Goal: Navigation & Orientation: Find specific page/section

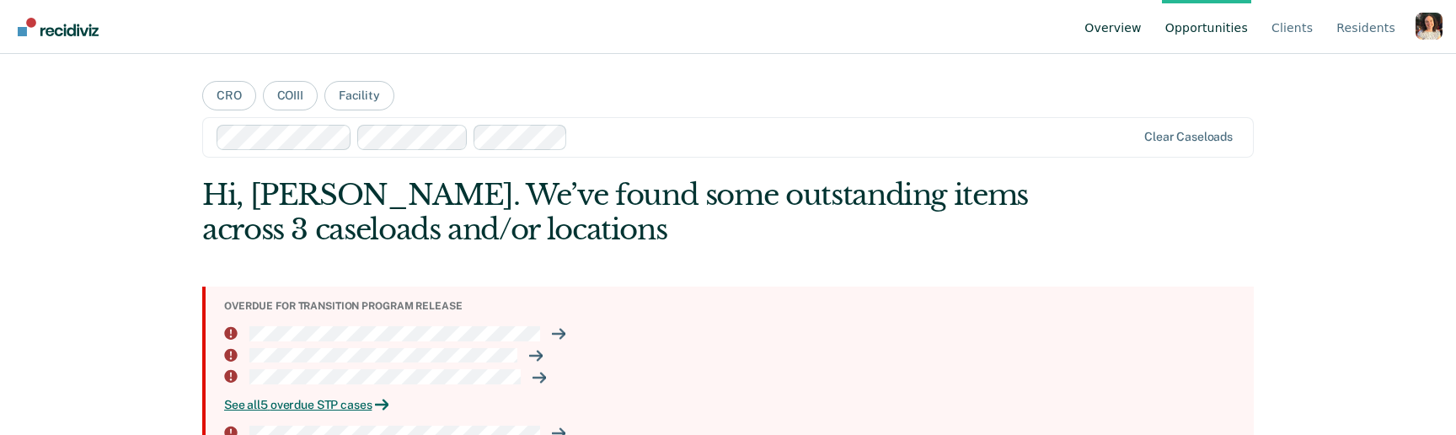
click at [1117, 29] on link "Overview" at bounding box center [1113, 27] width 64 height 54
